Goal: Find specific page/section: Find specific page/section

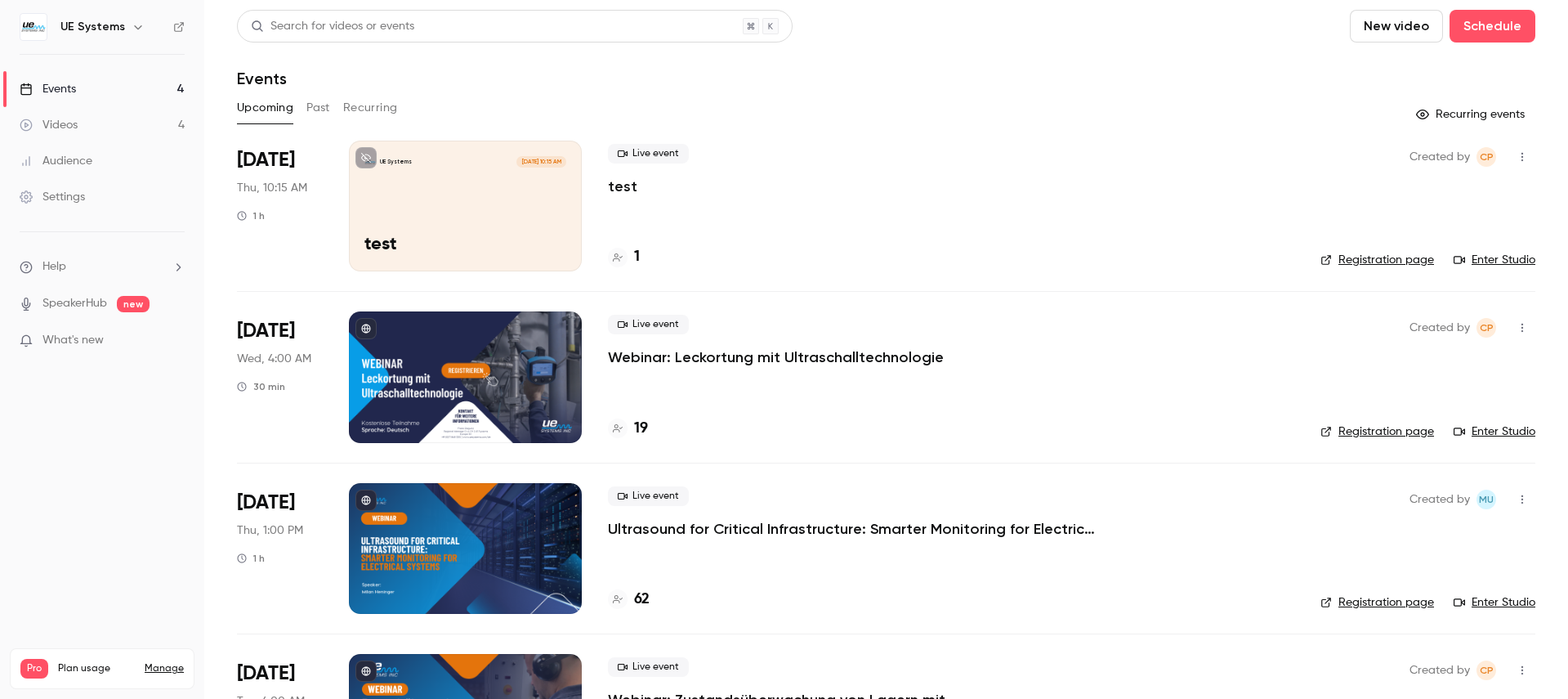
click at [595, 83] on div "Events" at bounding box center [886, 78] width 1298 height 19
click at [1531, 159] on button "button" at bounding box center [1522, 157] width 26 height 26
click at [810, 101] on div at bounding box center [784, 349] width 1568 height 699
